Goal: Information Seeking & Learning: Learn about a topic

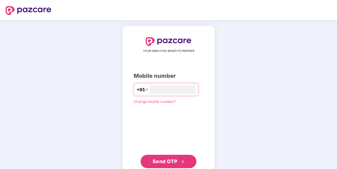
type input "**********"
click at [168, 164] on span "Send OTP" at bounding box center [169, 162] width 32 height 8
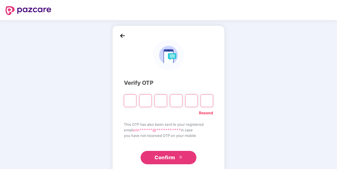
type input "*"
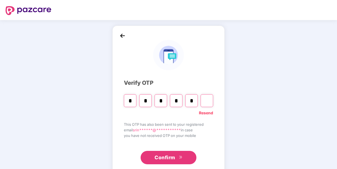
type input "*"
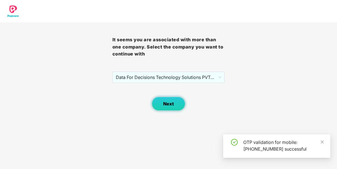
click at [166, 109] on button "Next" at bounding box center [168, 104] width 33 height 14
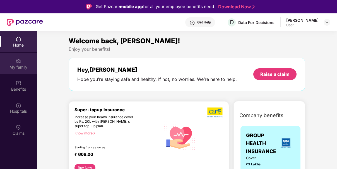
click at [23, 66] on div "My family" at bounding box center [18, 67] width 37 height 6
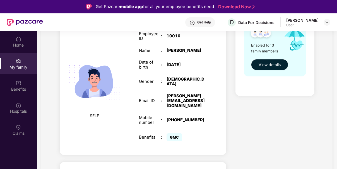
scroll to position [33, 0]
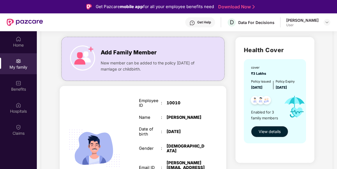
click at [316, 21] on div "[PERSON_NAME]" at bounding box center [302, 20] width 32 height 5
click at [262, 23] on div "Data For Decisions" at bounding box center [256, 22] width 36 height 5
click at [324, 21] on div at bounding box center [327, 22] width 7 height 7
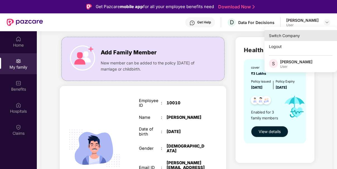
click at [298, 36] on div "Switch Company" at bounding box center [301, 35] width 73 height 11
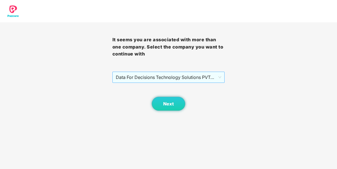
click at [176, 77] on span "Data For Decisions Technology Solutions PVT - 10010 - EMPLOYEE" at bounding box center [169, 77] width 106 height 11
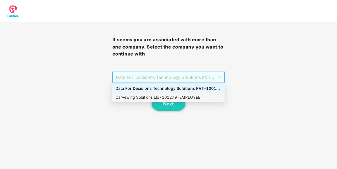
click at [175, 96] on div "Carvewing Solutions Llp - 101279 - EMPLOYEE" at bounding box center [169, 97] width 106 height 6
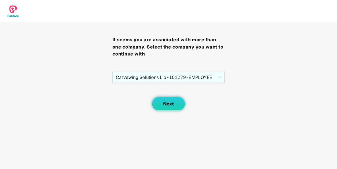
click at [170, 105] on span "Next" at bounding box center [168, 103] width 11 height 5
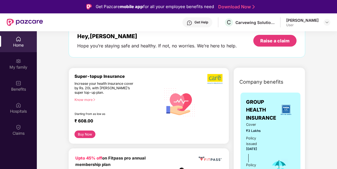
scroll to position [0, 0]
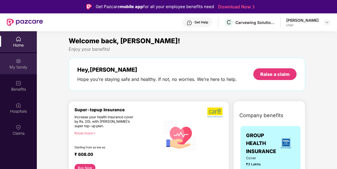
click at [25, 67] on div "My family" at bounding box center [18, 67] width 37 height 6
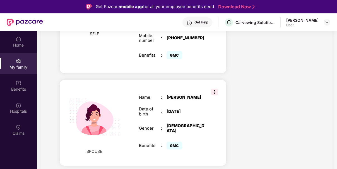
scroll to position [201, 0]
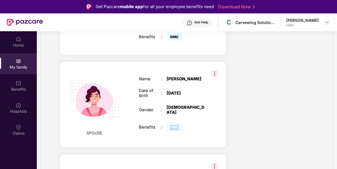
drag, startPoint x: 170, startPoint y: 115, endPoint x: 203, endPoint y: 116, distance: 32.7
click at [203, 122] on div "GMC" at bounding box center [186, 127] width 39 height 11
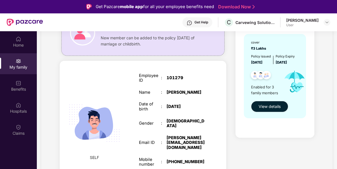
scroll to position [67, 0]
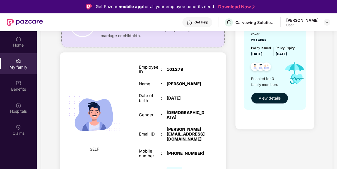
click at [262, 101] on span "View details" at bounding box center [270, 98] width 22 height 6
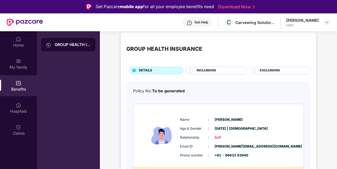
scroll to position [0, 0]
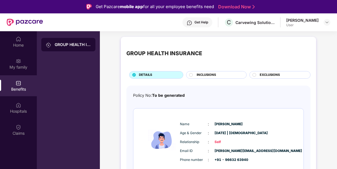
click at [194, 76] on div "INCLUSIONS" at bounding box center [219, 76] width 50 height 6
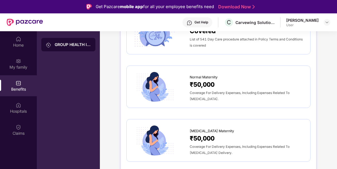
scroll to position [569, 0]
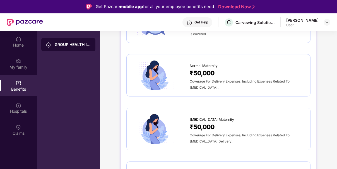
click at [210, 80] on span "Coverage For Delivery Expenses, Including Expenses Related To [MEDICAL_DATA]." at bounding box center [240, 85] width 100 height 10
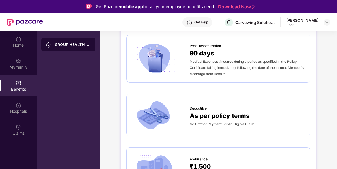
scroll to position [201, 0]
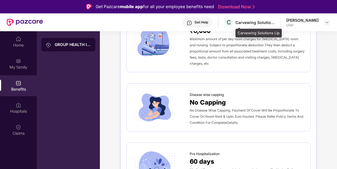
click at [263, 19] on div "C Carvewing Solutions Llp" at bounding box center [249, 23] width 51 height 10
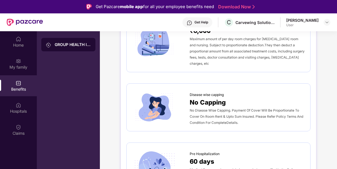
click at [319, 24] on div "[PERSON_NAME] User" at bounding box center [308, 23] width 44 height 10
click at [327, 22] on img at bounding box center [327, 22] width 4 height 4
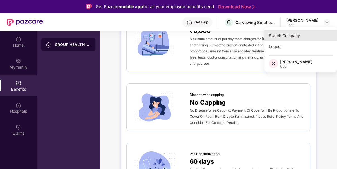
click at [303, 40] on div "Switch Company" at bounding box center [301, 35] width 73 height 11
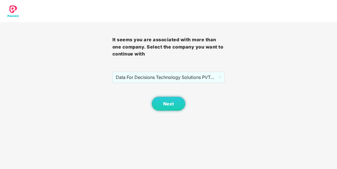
click at [177, 70] on div "It seems you are associated with more than one company. Select the company you …" at bounding box center [169, 66] width 113 height 88
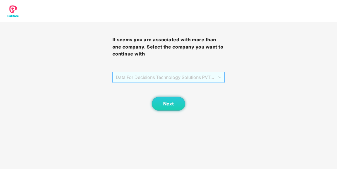
click at [175, 76] on span "Data For Decisions Technology Solutions PVT - 10010 - EMPLOYEE" at bounding box center [169, 77] width 106 height 11
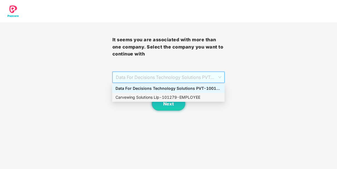
click at [190, 97] on div "Carvewing Solutions Llp - 101279 - EMPLOYEE" at bounding box center [169, 97] width 106 height 6
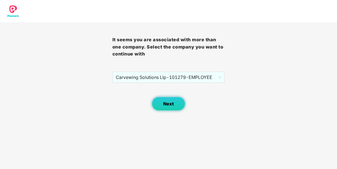
click at [160, 102] on button "Next" at bounding box center [168, 104] width 33 height 14
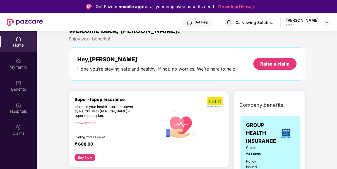
scroll to position [0, 0]
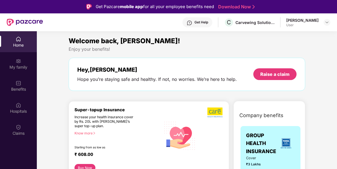
click at [303, 25] on div "User" at bounding box center [302, 25] width 32 height 4
click at [325, 20] on img at bounding box center [327, 22] width 4 height 4
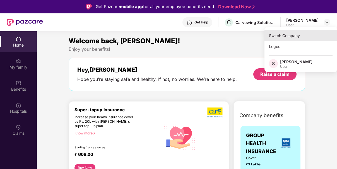
click at [297, 33] on div "Switch Company" at bounding box center [301, 35] width 73 height 11
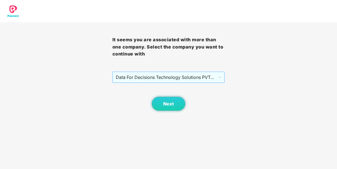
click at [165, 82] on span "Data For Decisions Technology Solutions PVT - 10010 - EMPLOYEE" at bounding box center [169, 77] width 106 height 11
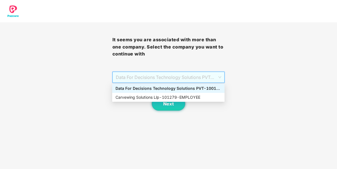
click at [171, 89] on div "Data For Decisions Technology Solutions PVT - 10010 - EMPLOYEE" at bounding box center [169, 88] width 106 height 6
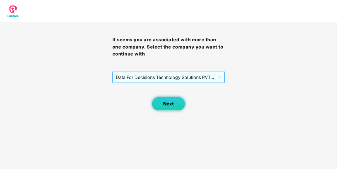
click at [170, 105] on span "Next" at bounding box center [168, 103] width 11 height 5
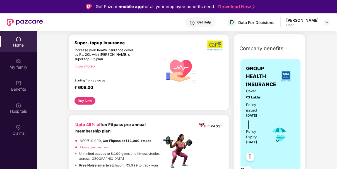
scroll to position [100, 0]
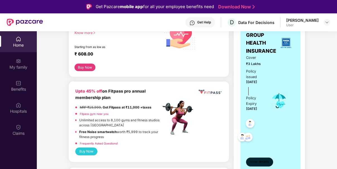
click at [260, 161] on span "View details" at bounding box center [259, 161] width 19 height 5
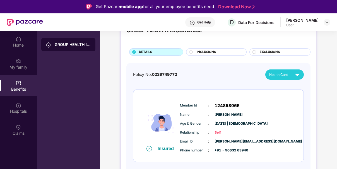
scroll to position [33, 0]
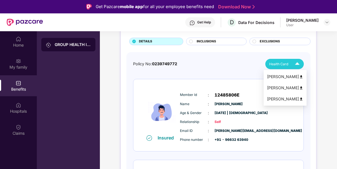
click at [283, 68] on div "Health Card" at bounding box center [285, 64] width 33 height 10
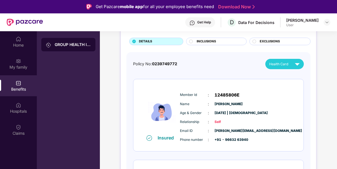
click at [232, 64] on div "Policy No: 0239749772 Health Card" at bounding box center [218, 64] width 171 height 10
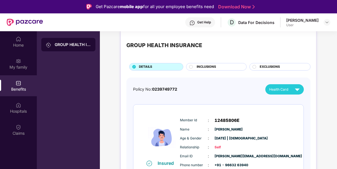
scroll to position [0, 0]
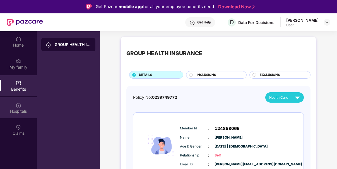
click at [18, 108] on img at bounding box center [19, 105] width 6 height 6
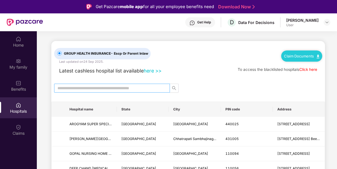
click at [140, 90] on input "text" at bounding box center [110, 88] width 105 height 6
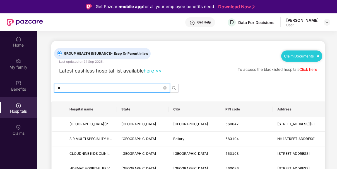
type input "*"
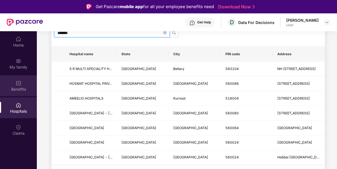
type input "*******"
click at [20, 91] on div "Benefits" at bounding box center [18, 90] width 37 height 6
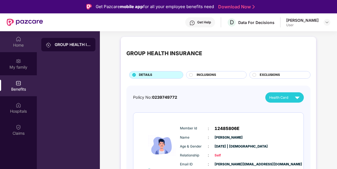
click at [28, 47] on div "Home" at bounding box center [18, 45] width 37 height 6
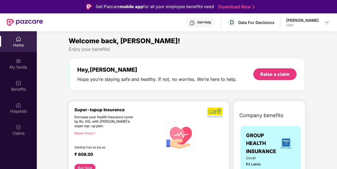
click at [33, 25] on img at bounding box center [25, 22] width 36 height 7
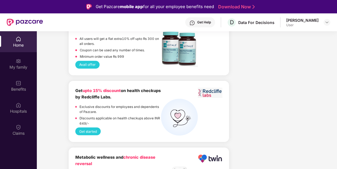
scroll to position [1354, 0]
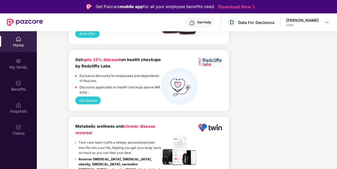
click at [211, 24] on div "Get Help" at bounding box center [204, 22] width 14 height 4
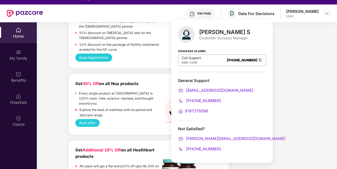
scroll to position [0, 0]
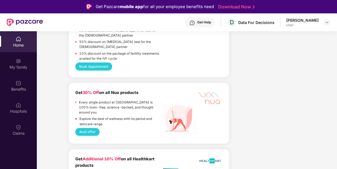
click at [212, 26] on div "Get Help" at bounding box center [200, 22] width 30 height 10
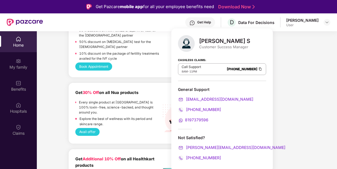
click at [215, 20] on div "Get Help" at bounding box center [200, 22] width 30 height 10
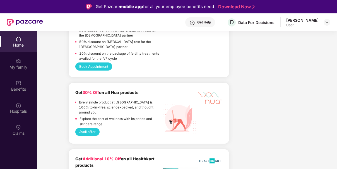
click at [317, 22] on div "[PERSON_NAME]" at bounding box center [302, 20] width 32 height 5
click at [326, 23] on img at bounding box center [327, 22] width 4 height 4
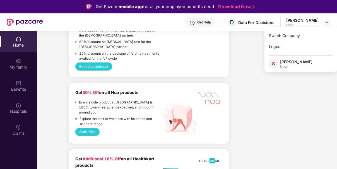
click at [275, 64] on span "S" at bounding box center [273, 63] width 3 height 7
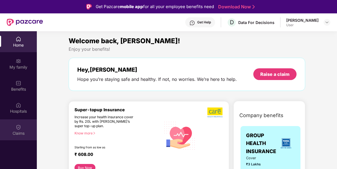
click at [20, 123] on div "Claims" at bounding box center [18, 129] width 37 height 21
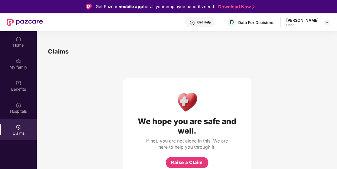
scroll to position [31, 0]
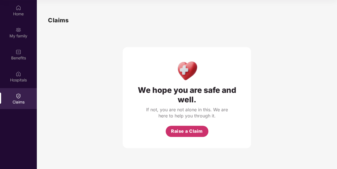
click at [176, 135] on span "Raise a Claim" at bounding box center [187, 131] width 32 height 7
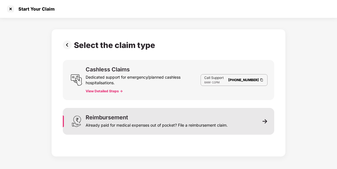
scroll to position [13, 0]
click at [118, 123] on div "Already paid for medical expenses out of pocket? File a reimbursement claim." at bounding box center [157, 124] width 142 height 8
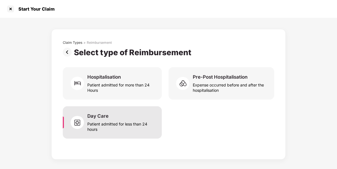
click at [130, 121] on div "Patient admitted for less than 24 hours" at bounding box center [121, 125] width 68 height 13
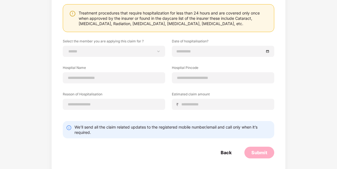
scroll to position [67, 0]
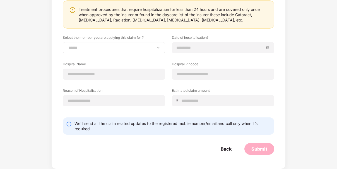
click at [143, 52] on div "**********" at bounding box center [114, 47] width 102 height 11
drag, startPoint x: 144, startPoint y: 50, endPoint x: 161, endPoint y: 33, distance: 23.7
click at [161, 33] on div "**********" at bounding box center [169, 64] width 212 height 181
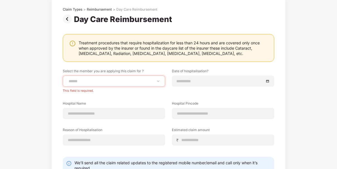
click at [68, 18] on img at bounding box center [68, 19] width 11 height 9
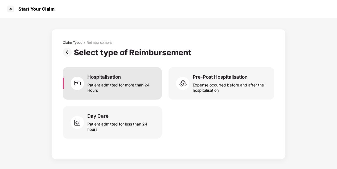
click at [126, 89] on div "Patient admitted for more than 24 Hours" at bounding box center [121, 86] width 68 height 13
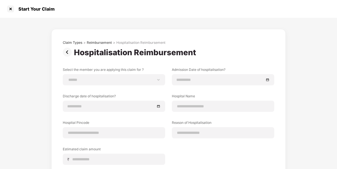
click at [67, 51] on img at bounding box center [68, 52] width 11 height 9
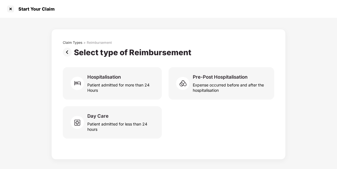
click at [67, 51] on img at bounding box center [68, 52] width 11 height 9
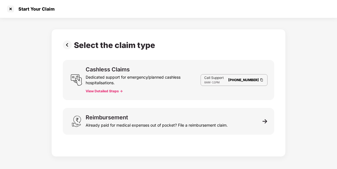
click at [107, 89] on button "View Detailed Steps ->" at bounding box center [104, 91] width 37 height 4
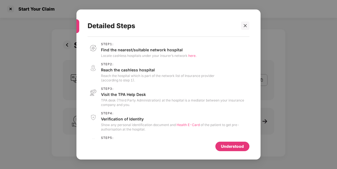
scroll to position [20, 0]
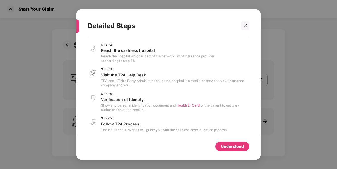
click at [229, 147] on div "Understood" at bounding box center [232, 146] width 23 height 6
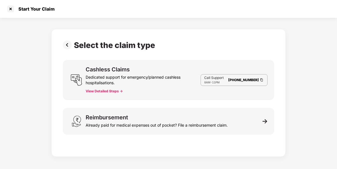
click at [102, 91] on button "View Detailed Steps ->" at bounding box center [104, 91] width 37 height 4
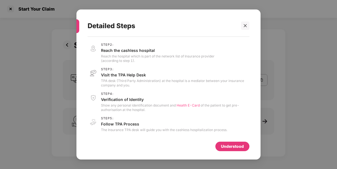
scroll to position [0, 0]
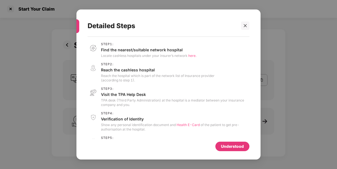
click at [194, 56] on span "here." at bounding box center [192, 56] width 8 height 4
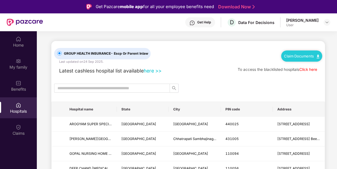
click at [151, 72] on link "here >>" at bounding box center [153, 71] width 18 height 6
click at [21, 45] on div "Home" at bounding box center [18, 45] width 37 height 6
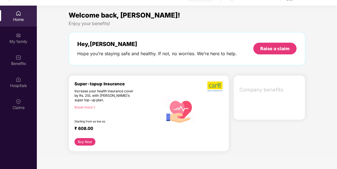
scroll to position [31, 0]
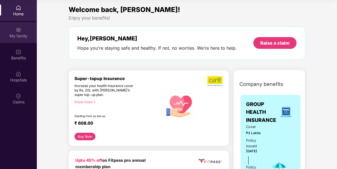
click at [23, 39] on div "My family" at bounding box center [18, 32] width 37 height 21
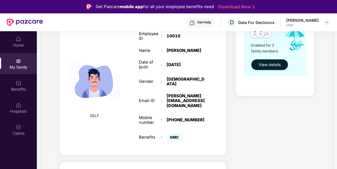
scroll to position [167, 0]
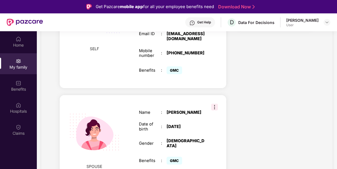
click at [216, 104] on img at bounding box center [214, 107] width 7 height 7
click at [285, 83] on div "Health Cover cover ₹3 Lakhs Policy issued 05 Dec 2024 Policy Expiry 04 Dec 2025…" at bounding box center [275, 90] width 88 height 382
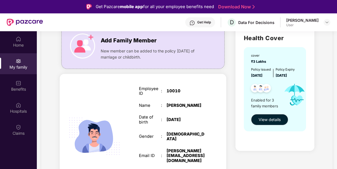
scroll to position [0, 0]
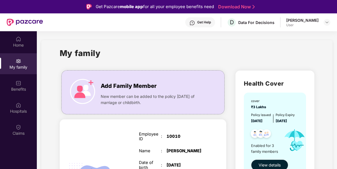
click at [310, 19] on div "[PERSON_NAME]" at bounding box center [302, 20] width 32 height 5
click at [196, 47] on div "My family" at bounding box center [187, 56] width 255 height 19
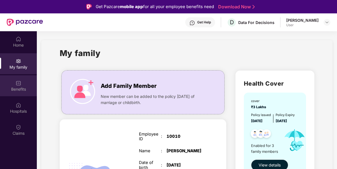
click at [23, 86] on div "Benefits" at bounding box center [18, 85] width 37 height 21
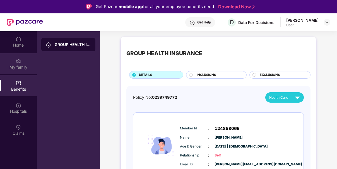
click at [21, 64] on div "My family" at bounding box center [18, 67] width 37 height 6
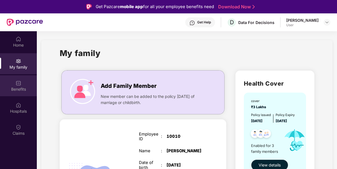
click at [23, 88] on div "Benefits" at bounding box center [18, 90] width 37 height 6
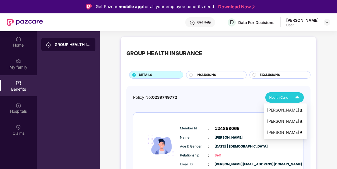
click at [281, 107] on div "[PERSON_NAME]" at bounding box center [285, 110] width 36 height 6
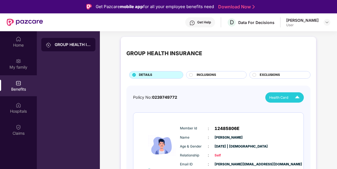
click at [312, 21] on div "[PERSON_NAME]" at bounding box center [302, 20] width 32 height 5
click at [325, 24] on img at bounding box center [327, 22] width 4 height 4
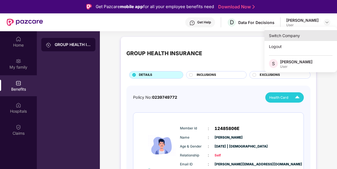
click at [295, 39] on div "Switch Company" at bounding box center [301, 35] width 73 height 11
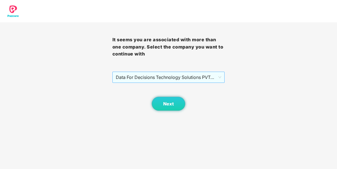
click at [138, 74] on span "Data For Decisions Technology Solutions PVT - 10010 - EMPLOYEE" at bounding box center [169, 77] width 106 height 11
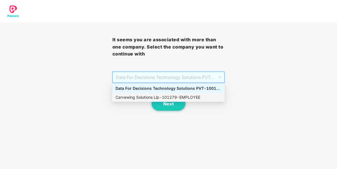
click at [136, 98] on div "Carvewing Solutions Llp - 101279 - EMPLOYEE" at bounding box center [169, 97] width 106 height 6
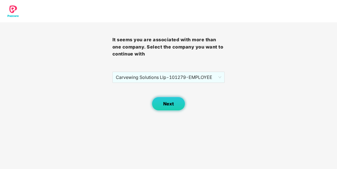
click at [168, 100] on button "Next" at bounding box center [168, 104] width 33 height 14
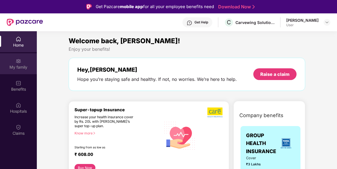
click at [28, 67] on div "My family" at bounding box center [18, 67] width 37 height 6
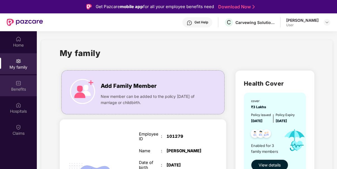
click at [21, 92] on div "Benefits" at bounding box center [18, 90] width 37 height 6
